Goal: Task Accomplishment & Management: Manage account settings

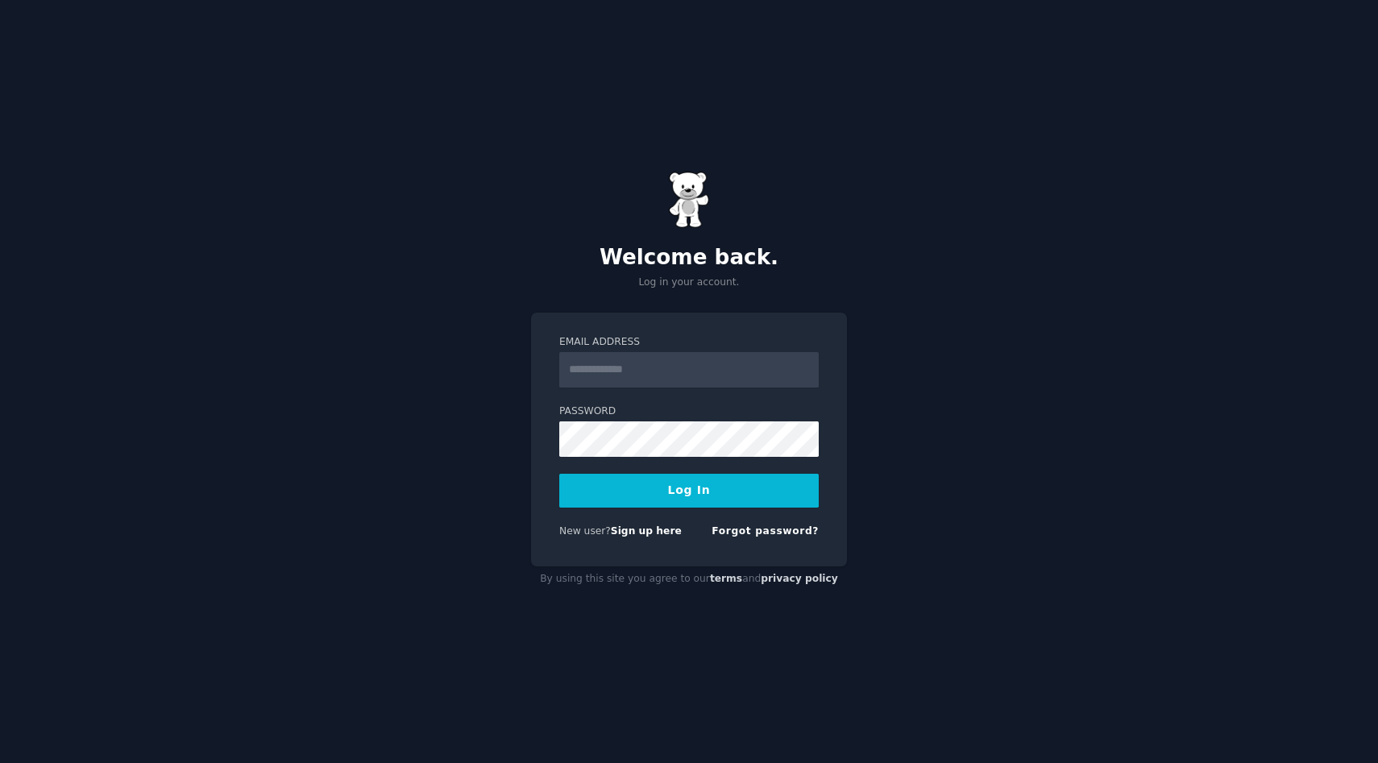
click at [621, 375] on input "Email Address" at bounding box center [688, 369] width 259 height 35
click at [613, 315] on div "Email Address Password Log In New user? Sign up here Forgot password?" at bounding box center [689, 440] width 316 height 255
click at [618, 371] on input "Email Address" at bounding box center [688, 369] width 259 height 35
click at [529, 263] on div "Welcome back. Log in your account. Email Address Password Log In New user? Sign…" at bounding box center [689, 381] width 1378 height 763
click at [612, 369] on input "Email Address" at bounding box center [688, 369] width 259 height 35
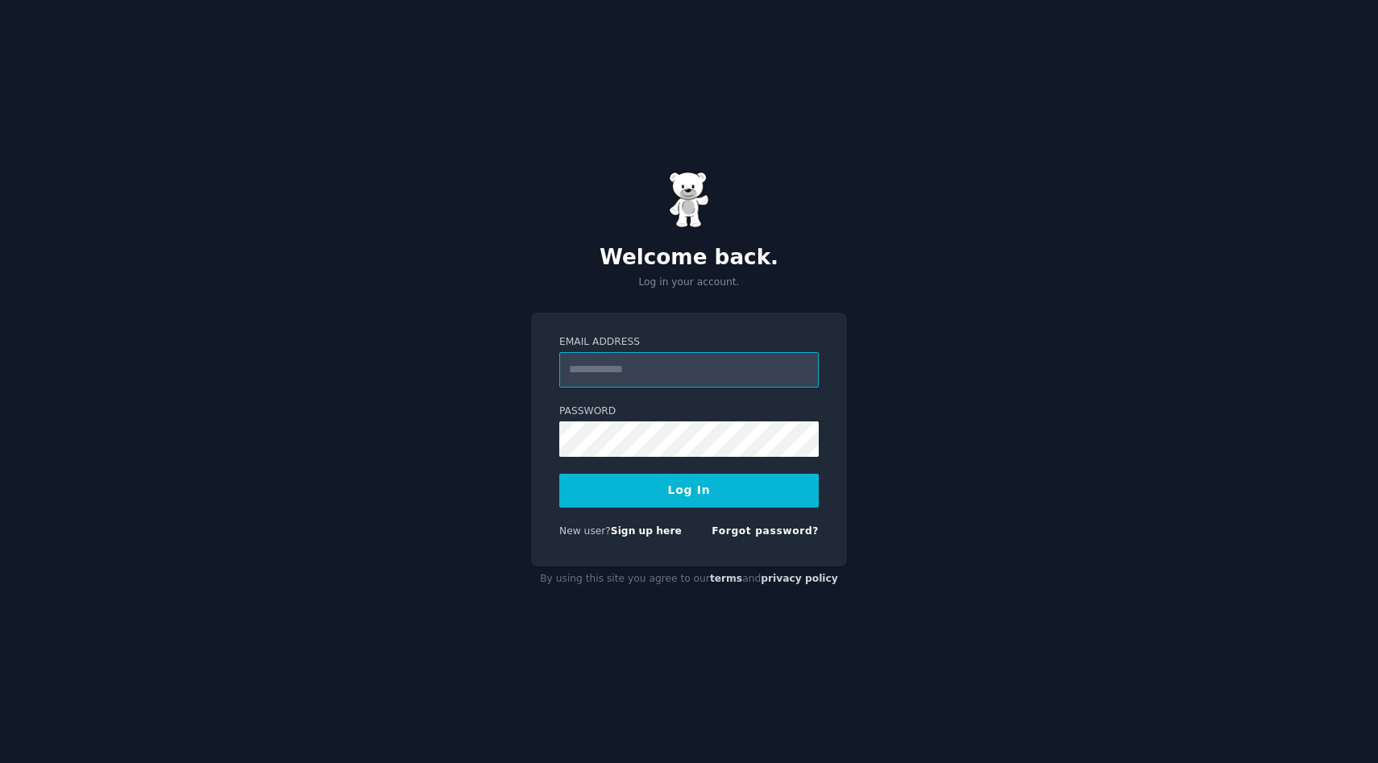
click at [674, 367] on input "Email Address" at bounding box center [688, 369] width 259 height 35
click at [651, 367] on input "Email Address" at bounding box center [688, 369] width 259 height 35
click at [429, 263] on div "Welcome back. Log in your account. Email Address Password Log In New user? Sign…" at bounding box center [689, 381] width 1378 height 763
click at [447, 281] on div "Welcome back. Log in your account. Email Address Password Log In New user? Sign…" at bounding box center [689, 381] width 1378 height 763
